Goal: Information Seeking & Learning: Learn about a topic

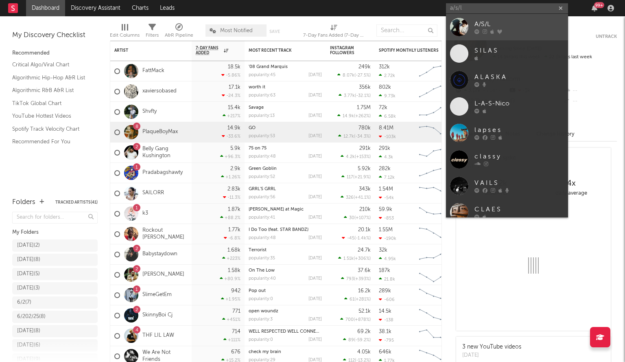
type input "a/s/l"
click at [473, 26] on link "A/S/L" at bounding box center [507, 27] width 122 height 26
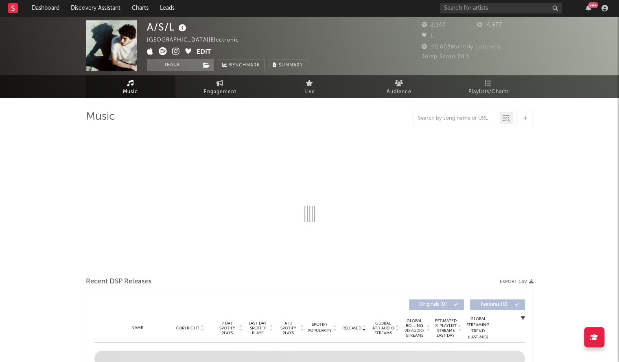
select select "1w"
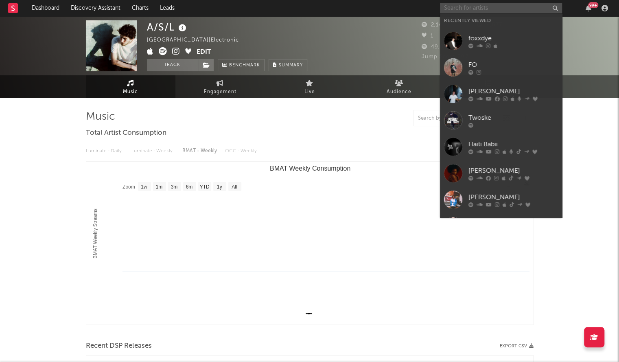
click at [508, 4] on input "text" at bounding box center [501, 8] width 122 height 10
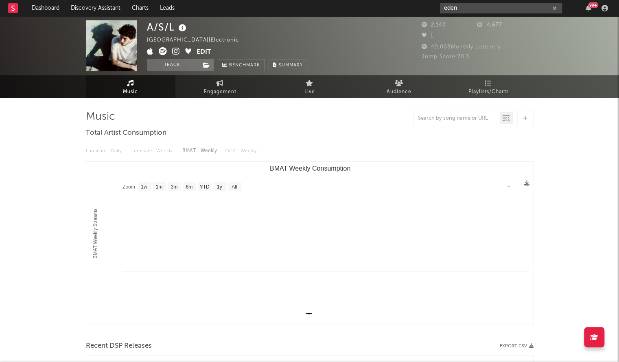
click at [462, 11] on input "eden" at bounding box center [501, 8] width 122 height 10
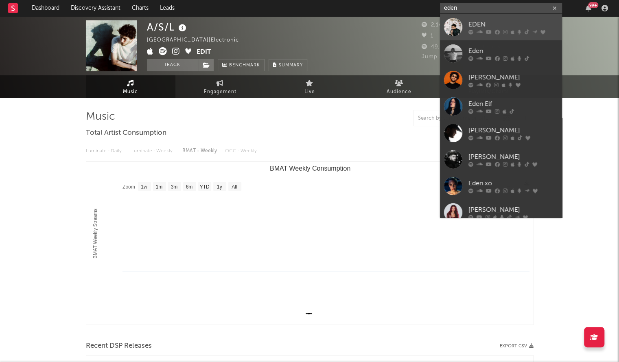
type input "eden"
click at [453, 32] on div at bounding box center [453, 27] width 18 height 18
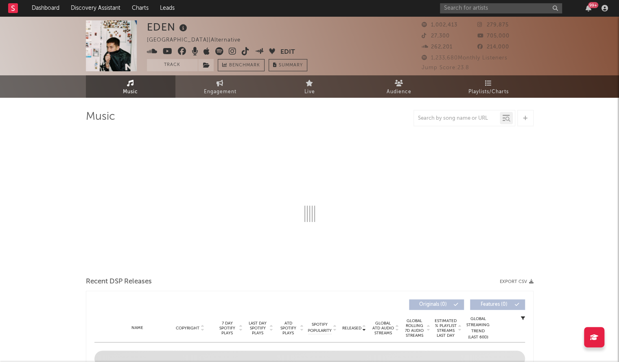
select select "6m"
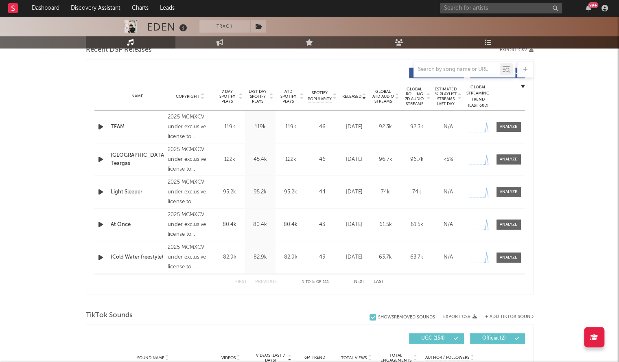
scroll to position [296, 0]
click at [187, 129] on div "2025 MCMXCV under exclusive license to Independent Co." at bounding box center [190, 126] width 44 height 29
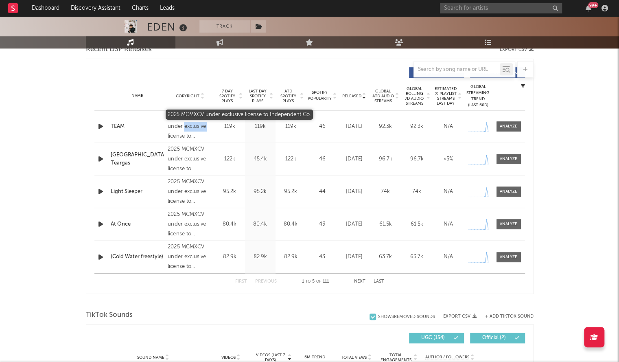
click at [187, 129] on div "2025 MCMXCV under exclusive license to Independent Co." at bounding box center [190, 126] width 44 height 29
